Goal: Browse casually

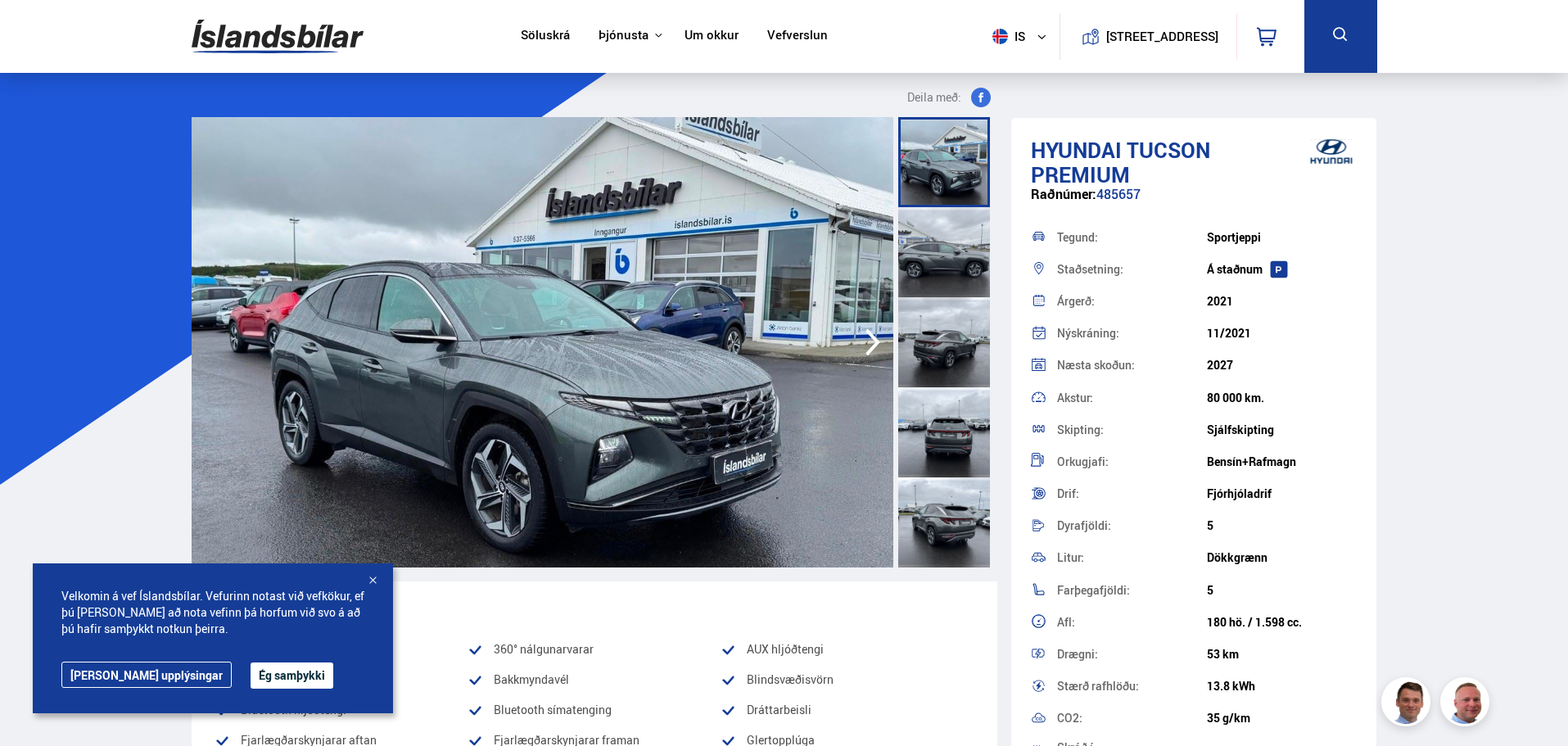
click at [864, 343] on icon "button" at bounding box center [873, 342] width 33 height 40
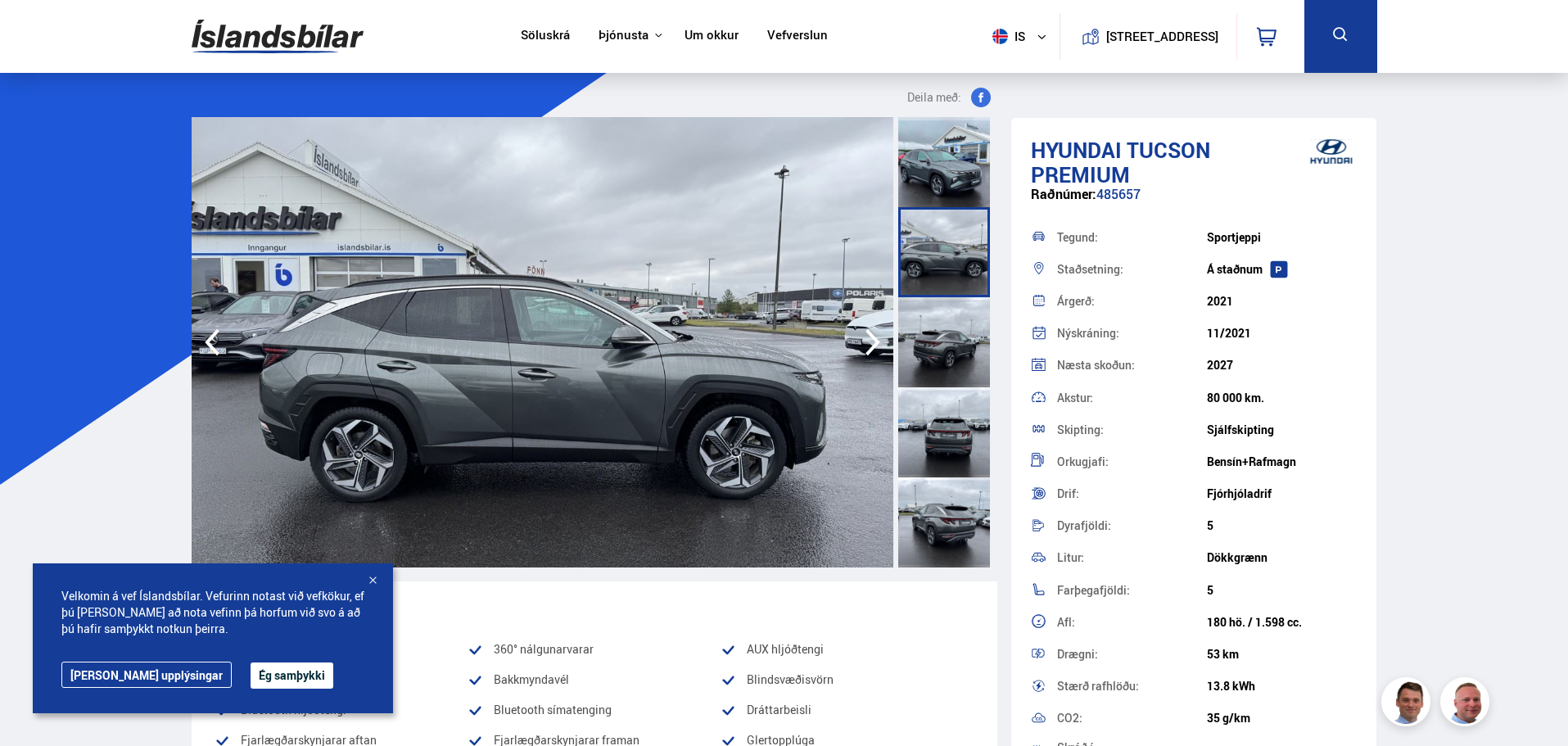
click at [864, 343] on icon "button" at bounding box center [873, 342] width 33 height 40
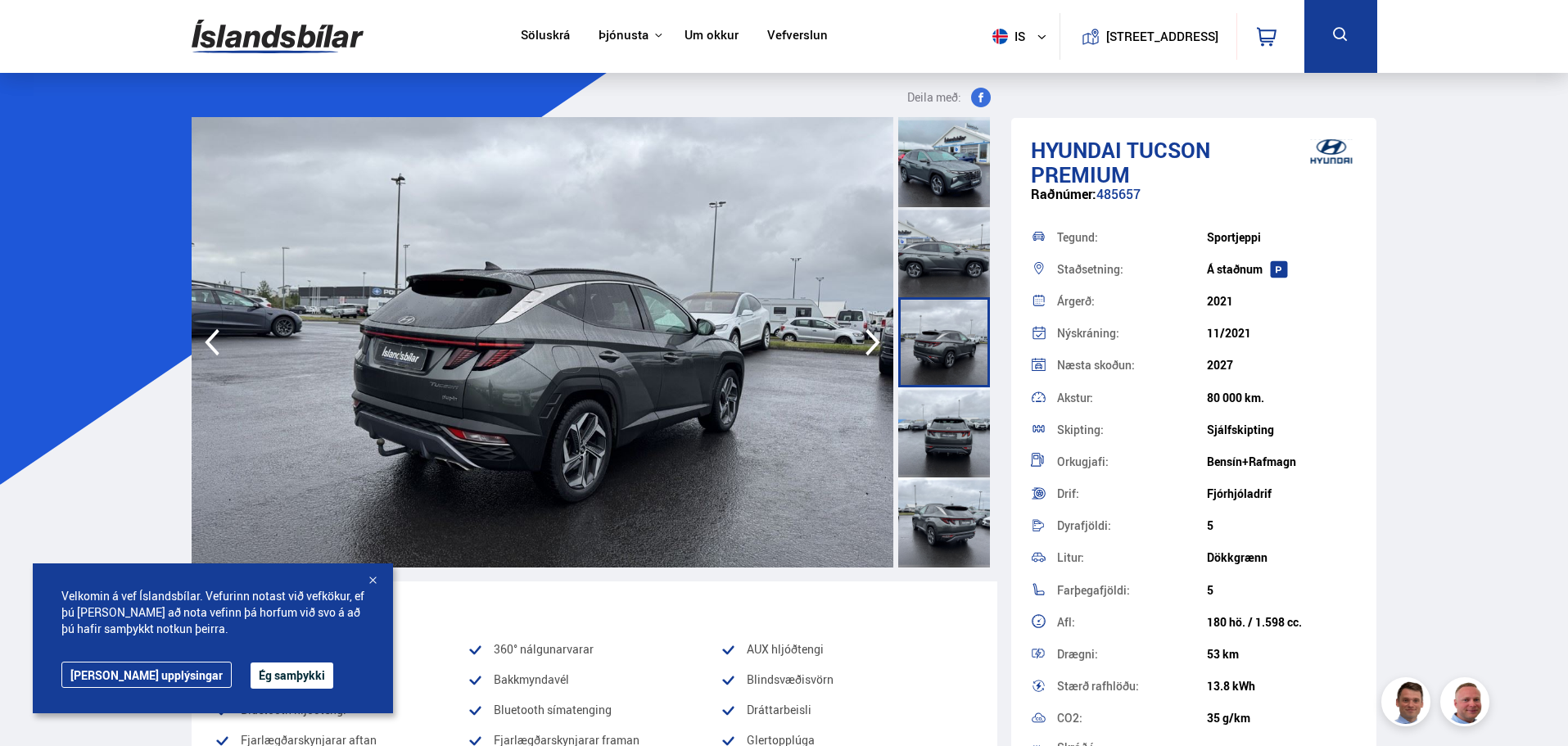
click at [864, 343] on icon "button" at bounding box center [873, 342] width 33 height 40
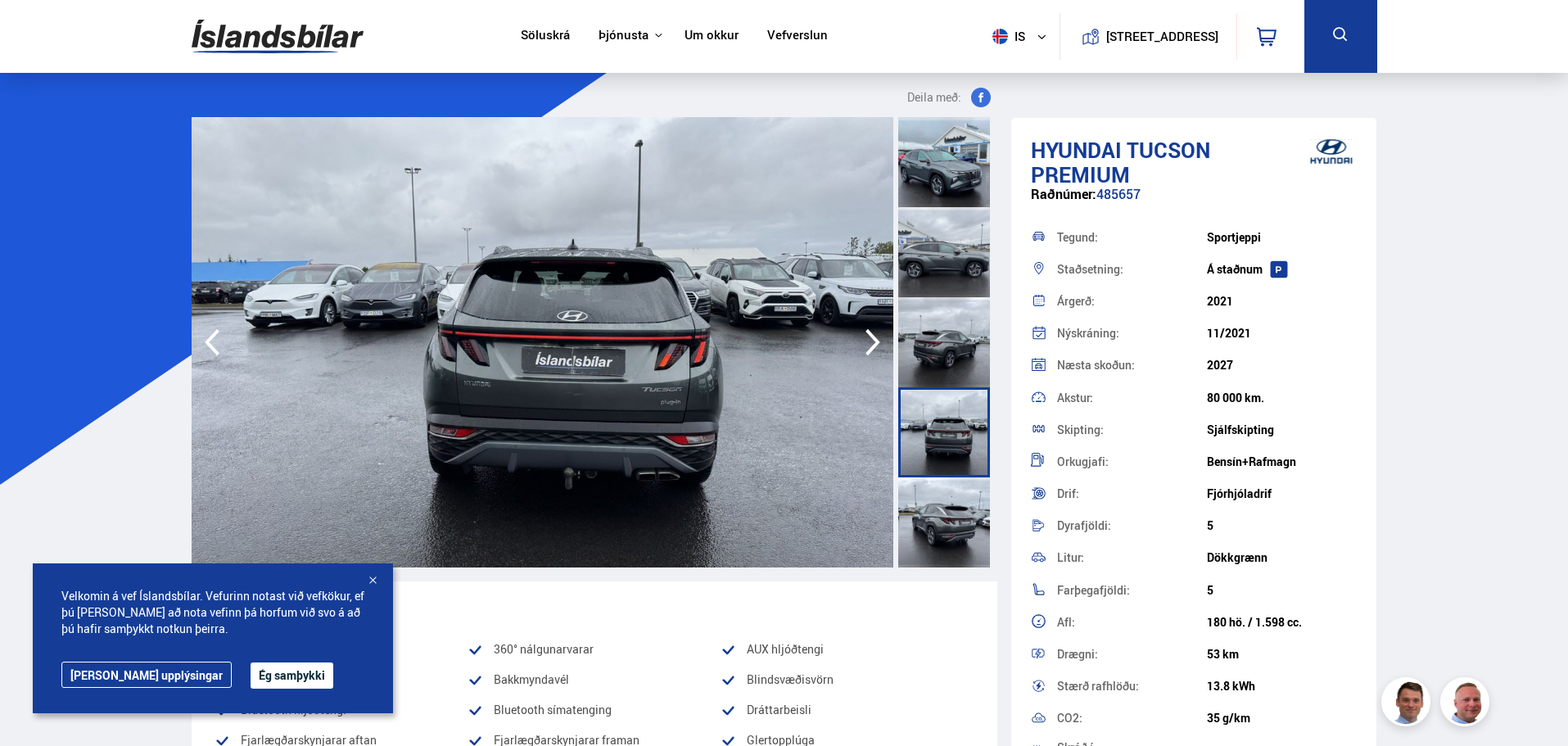
click at [864, 343] on icon "button" at bounding box center [873, 342] width 33 height 40
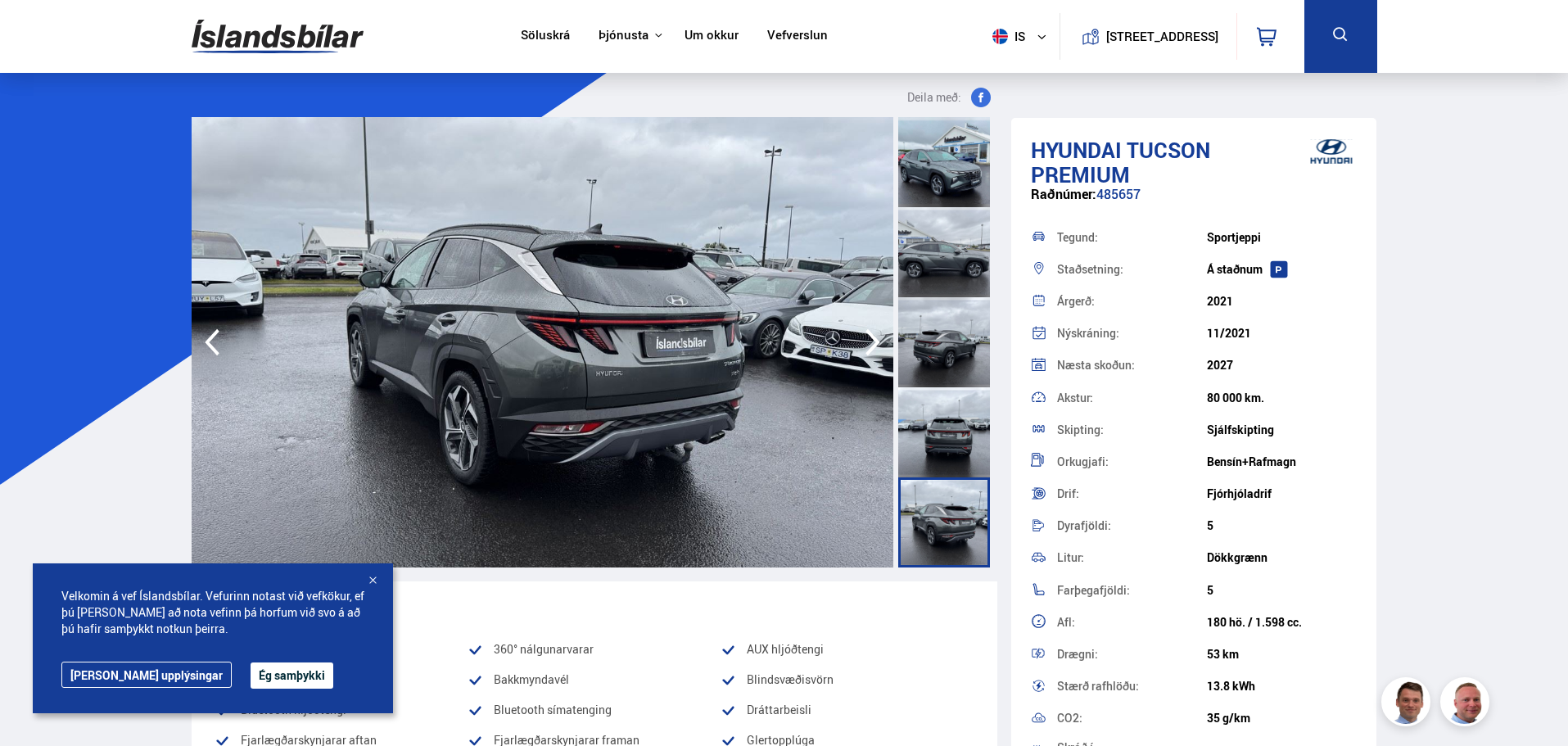
click at [864, 343] on icon "button" at bounding box center [873, 342] width 33 height 40
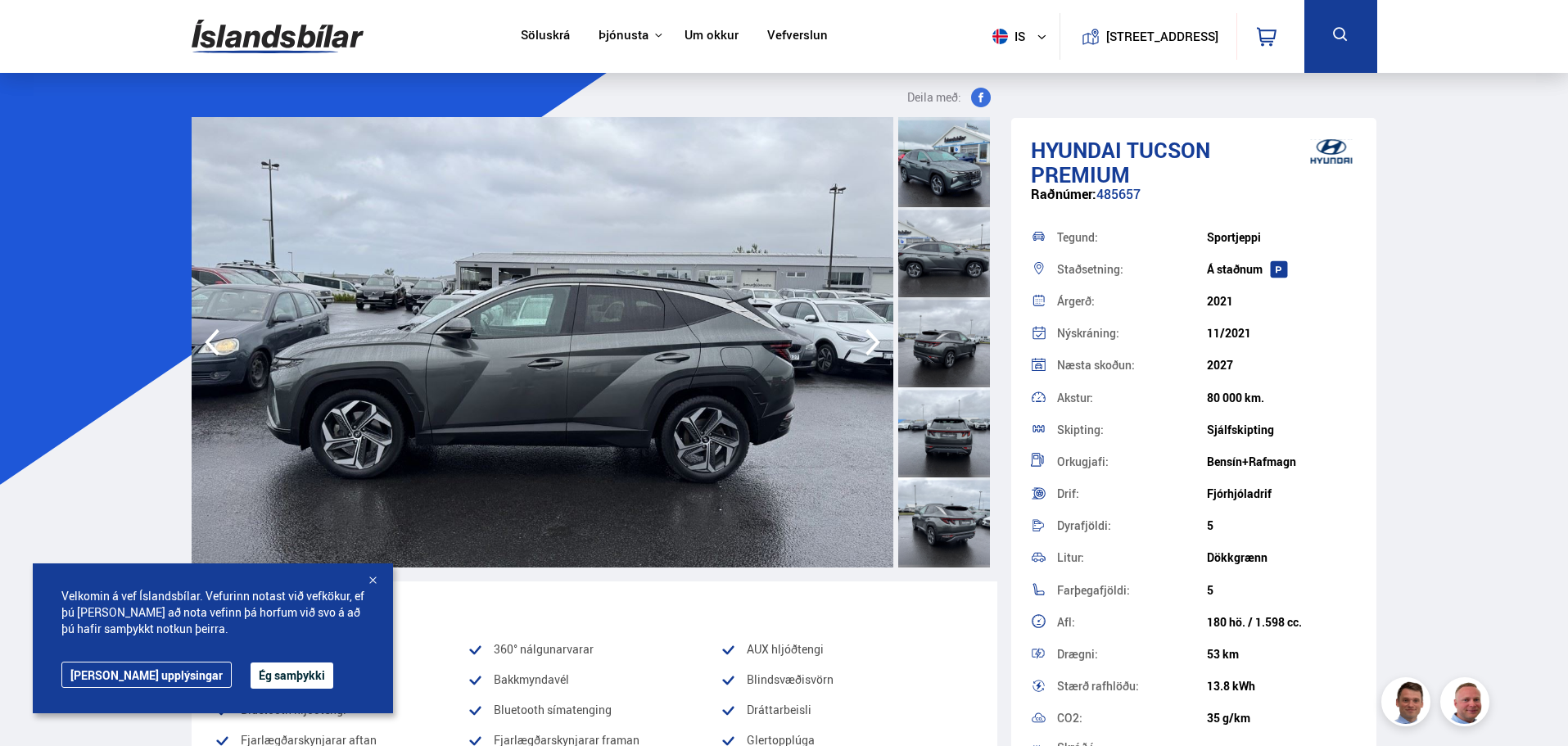
click at [864, 343] on icon "button" at bounding box center [873, 342] width 33 height 40
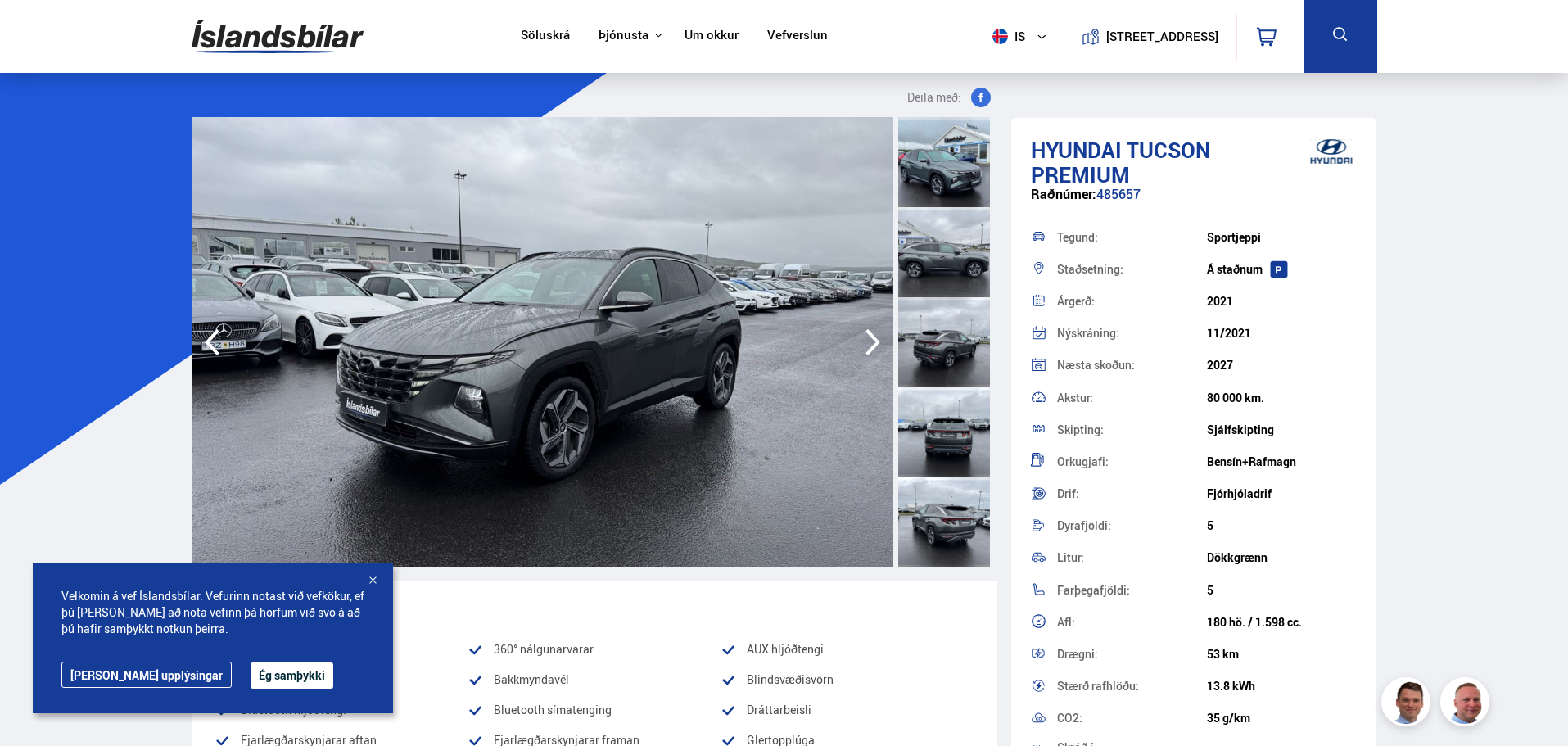
click at [864, 343] on icon "button" at bounding box center [873, 342] width 33 height 40
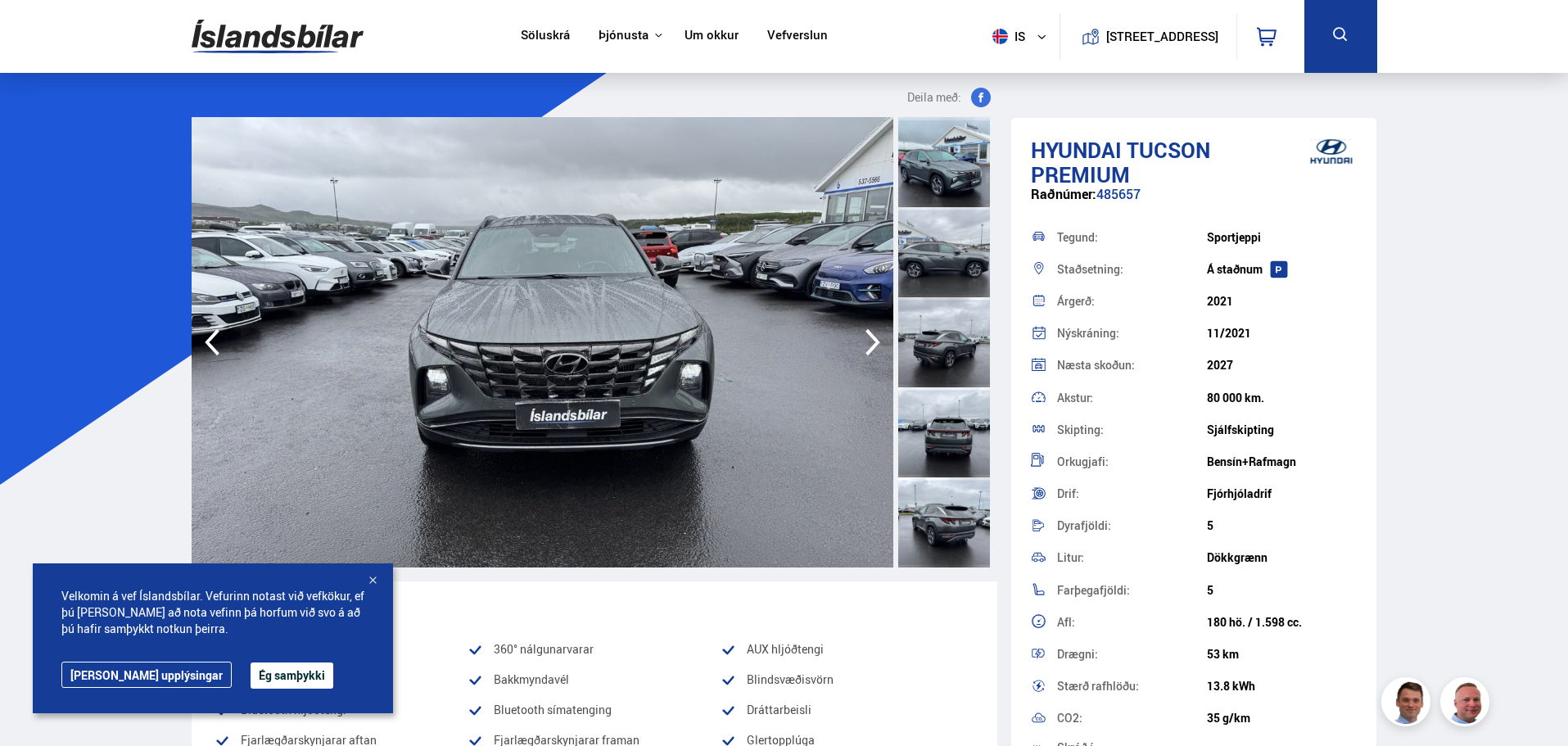
click at [864, 343] on icon "button" at bounding box center [873, 342] width 33 height 40
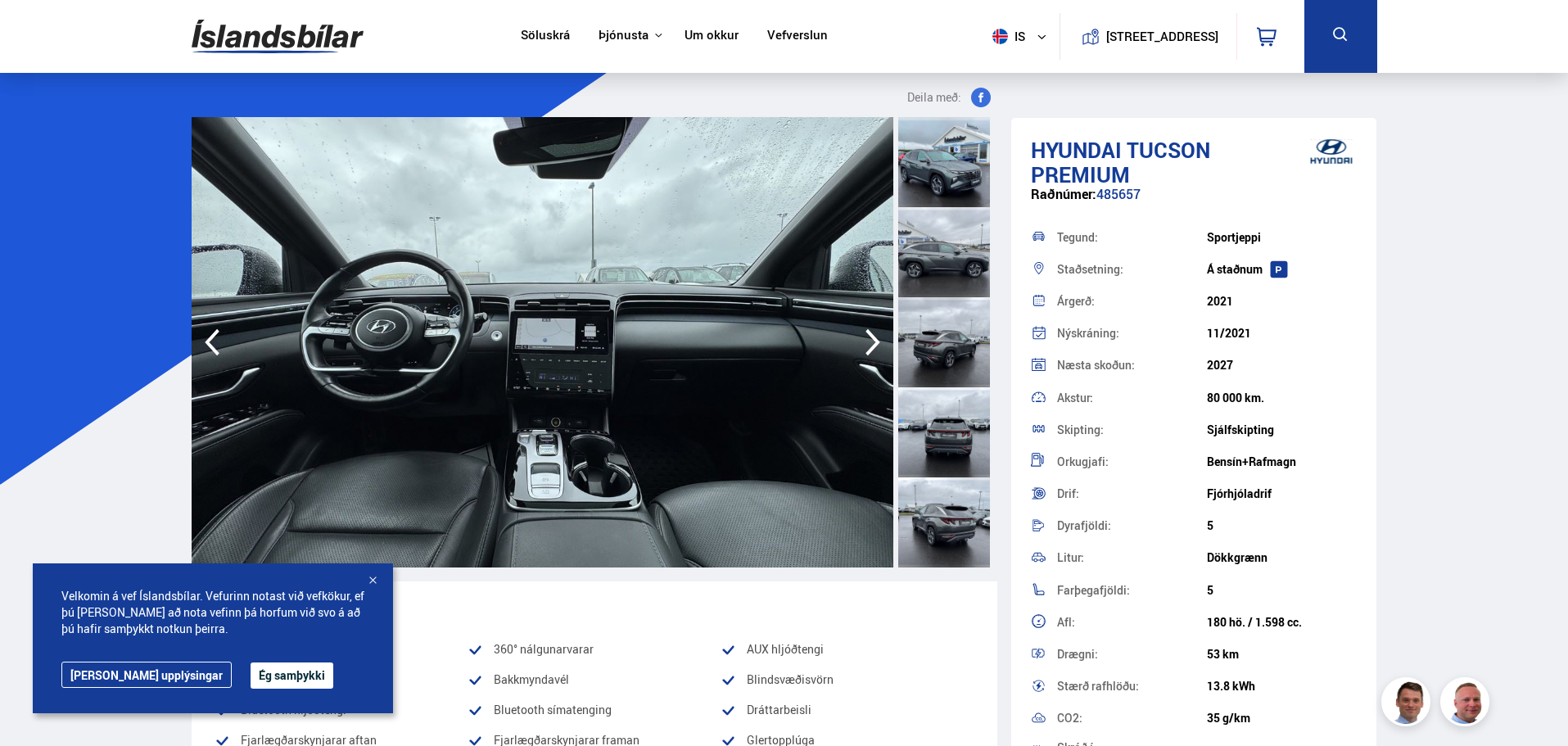
click at [864, 343] on icon "button" at bounding box center [873, 342] width 33 height 40
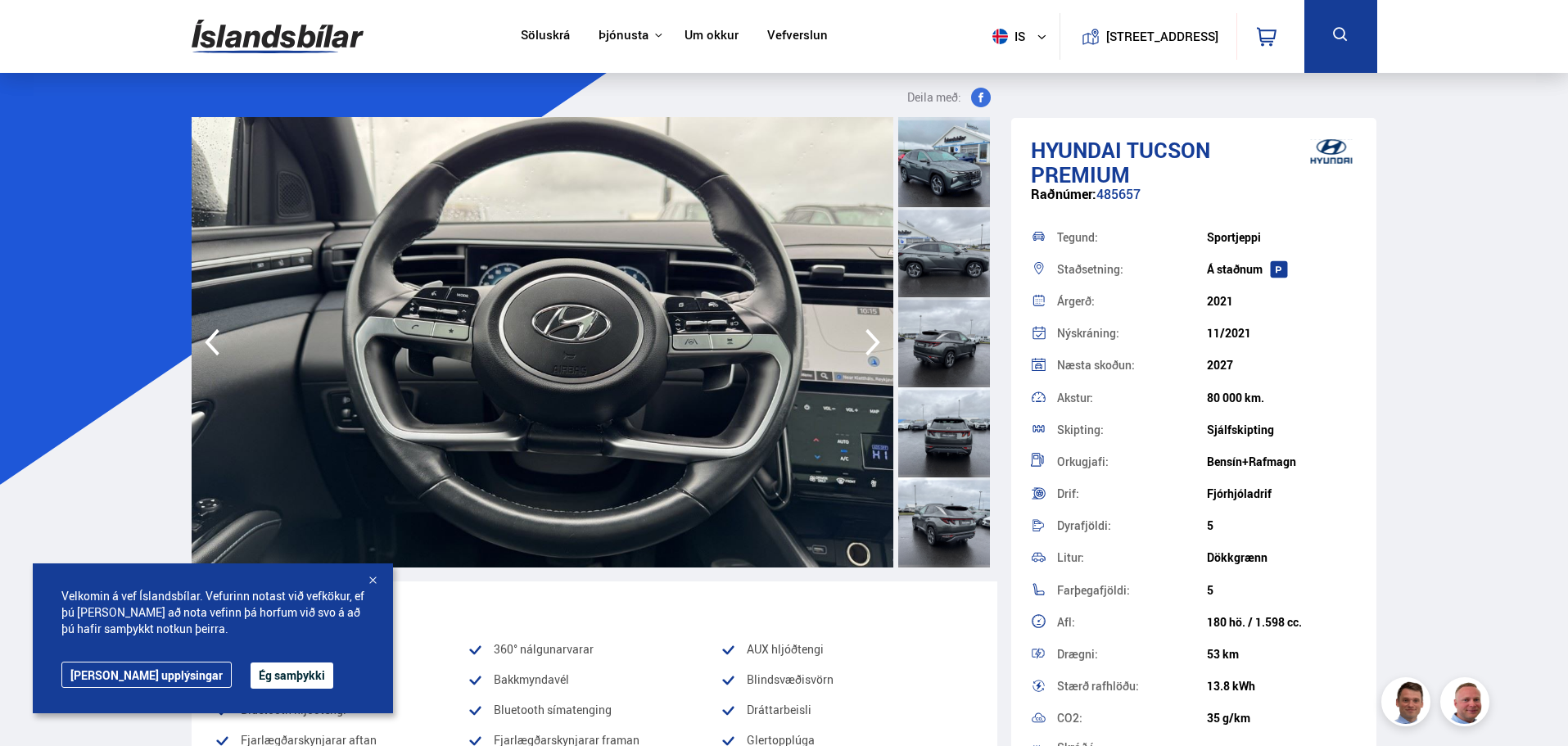
click at [864, 343] on icon "button" at bounding box center [873, 342] width 33 height 40
